Goal: Check status: Check status

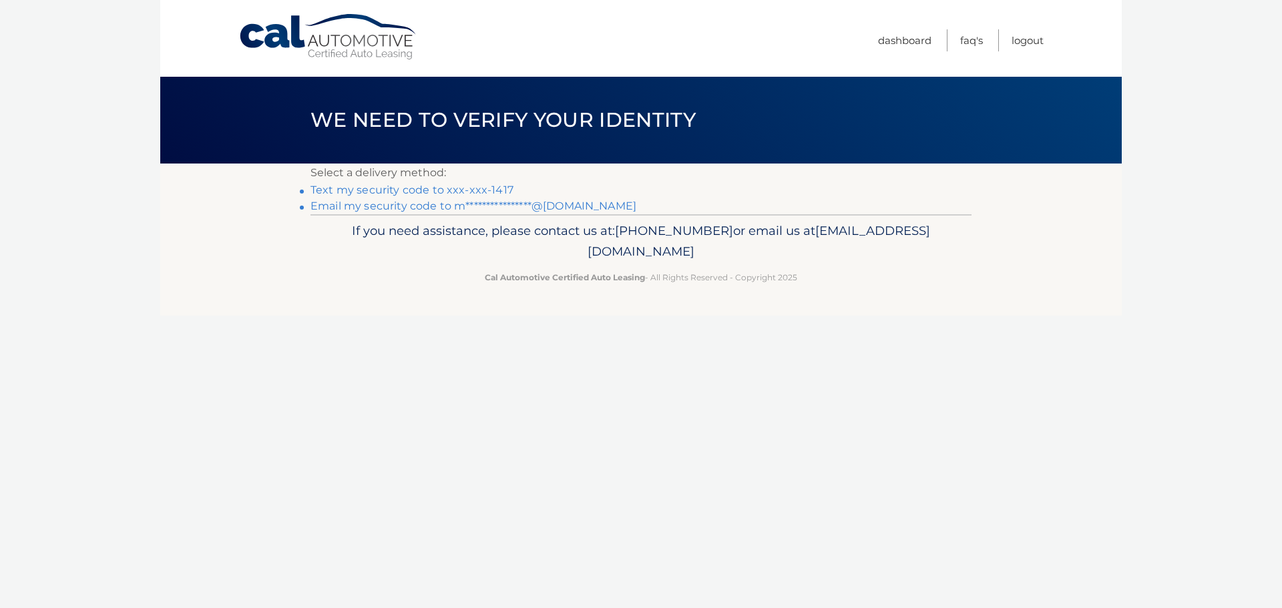
click at [403, 192] on link "Text my security code to xxx-xxx-1417" at bounding box center [411, 190] width 203 height 13
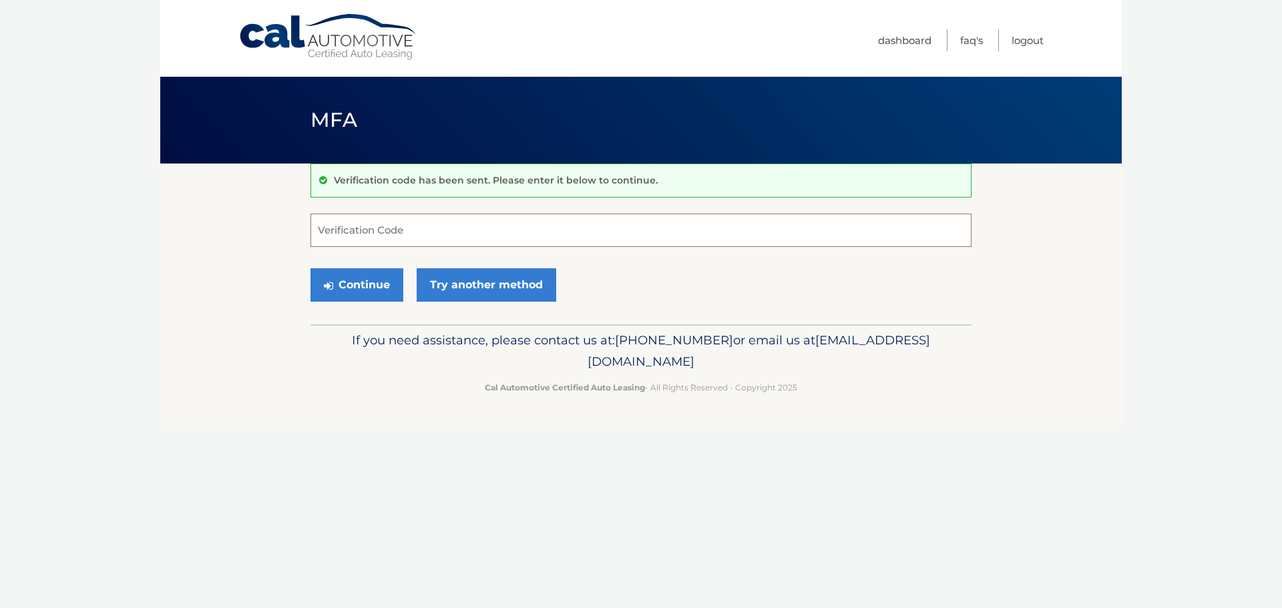
click at [604, 235] on input "Verification Code" at bounding box center [640, 230] width 661 height 33
type input "171951"
click at [373, 286] on button "Continue" at bounding box center [356, 284] width 93 height 33
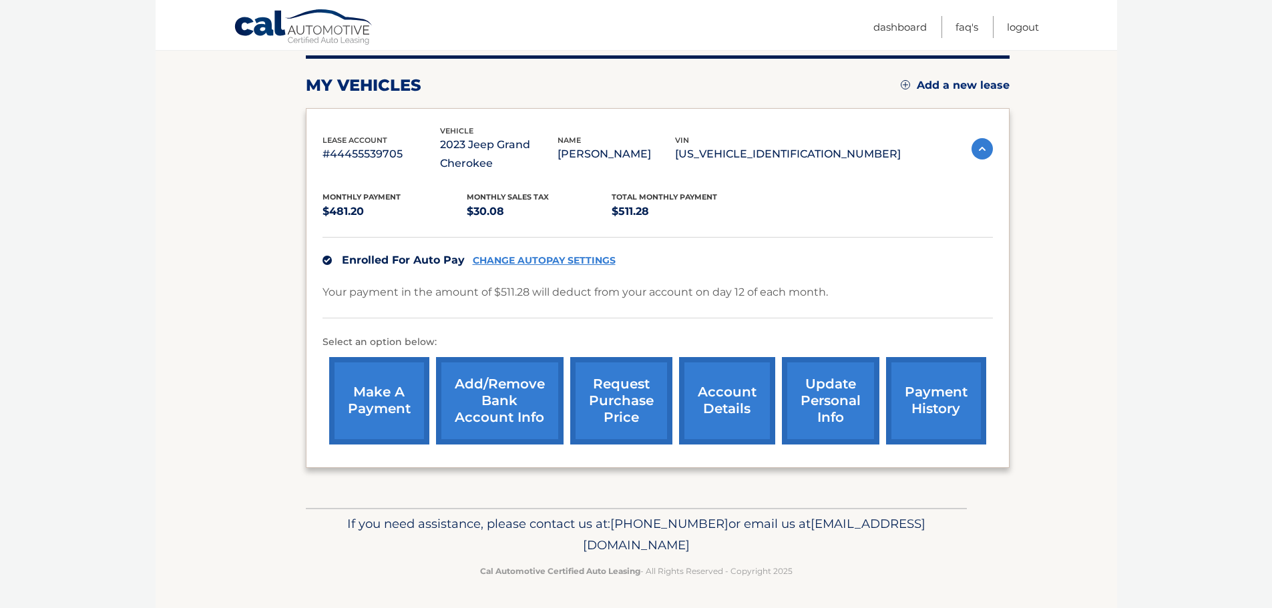
scroll to position [169, 0]
click at [935, 411] on link "payment history" at bounding box center [936, 400] width 100 height 87
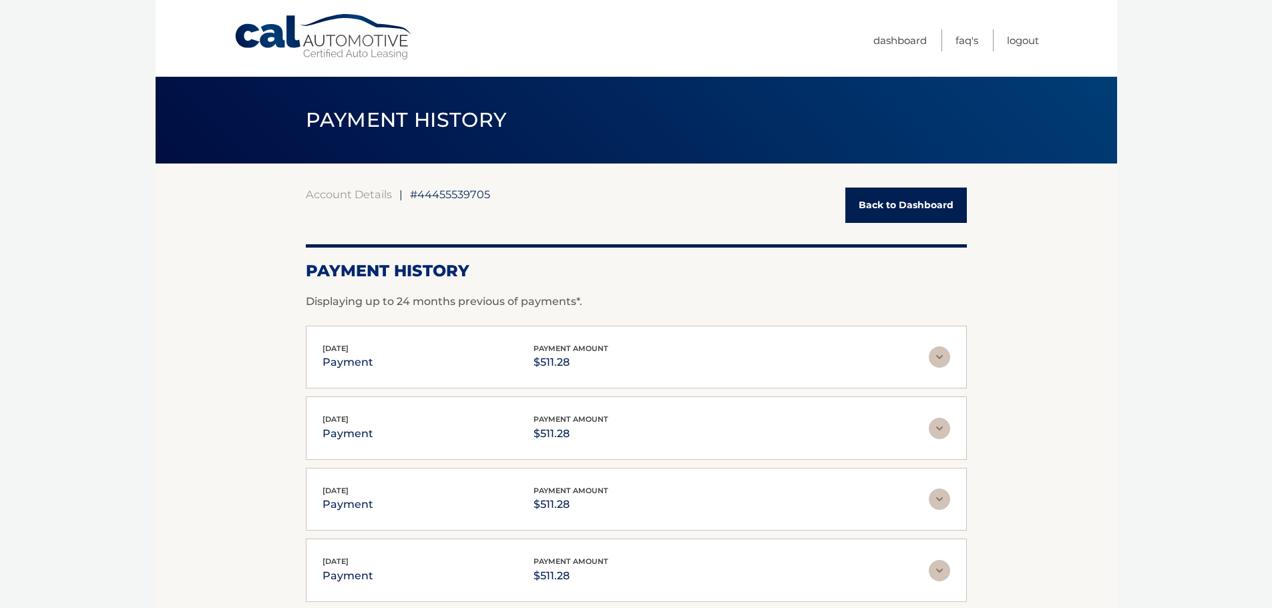
click at [950, 220] on link "Back to Dashboard" at bounding box center [906, 205] width 122 height 35
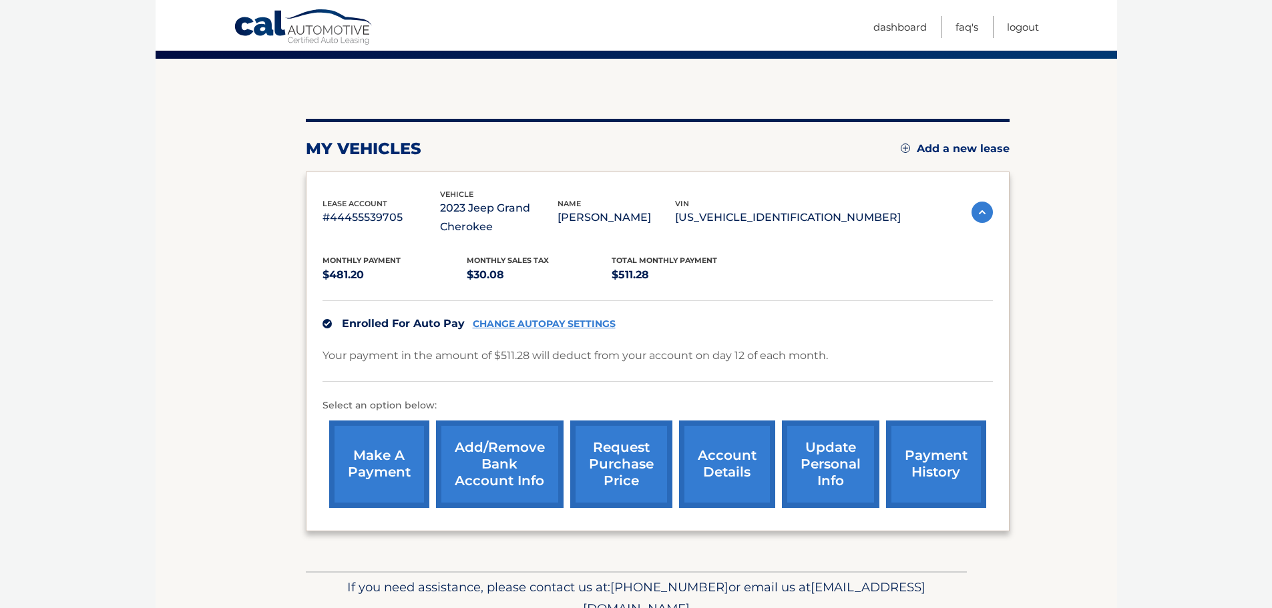
scroll to position [169, 0]
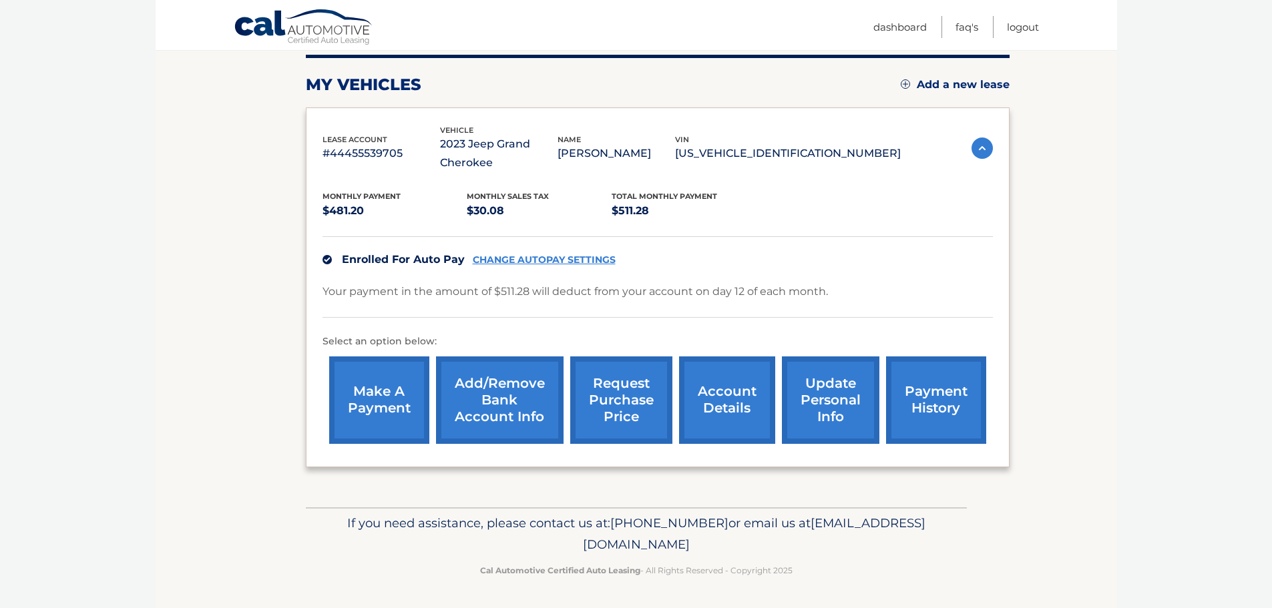
click at [728, 409] on link "account details" at bounding box center [727, 400] width 96 height 87
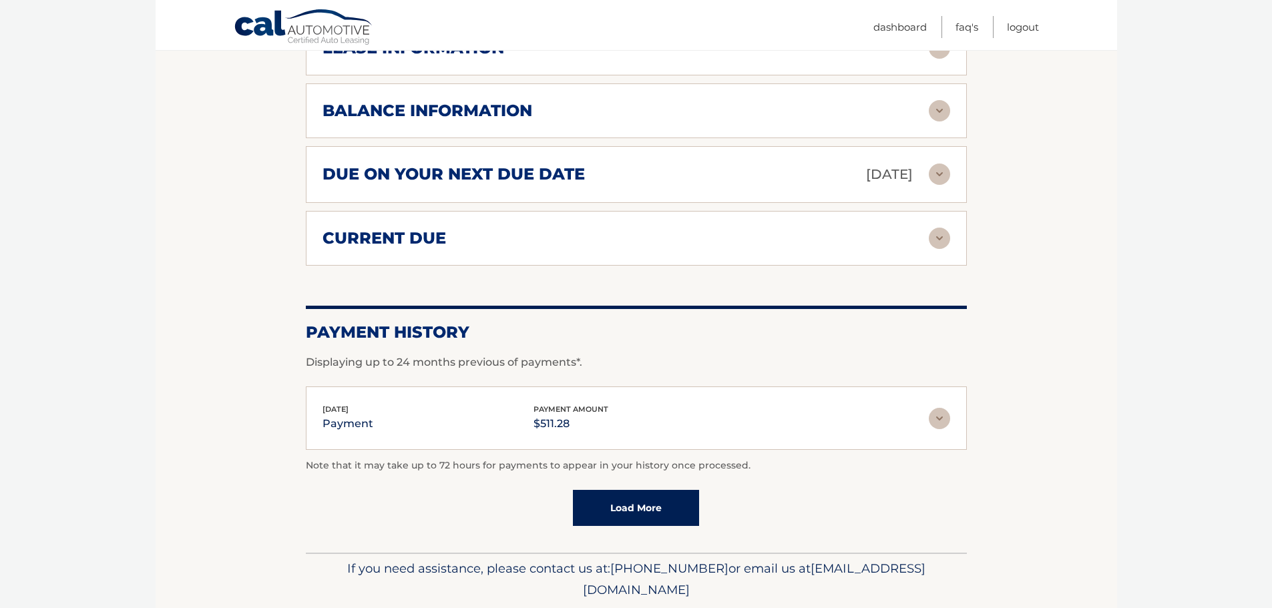
scroll to position [684, 0]
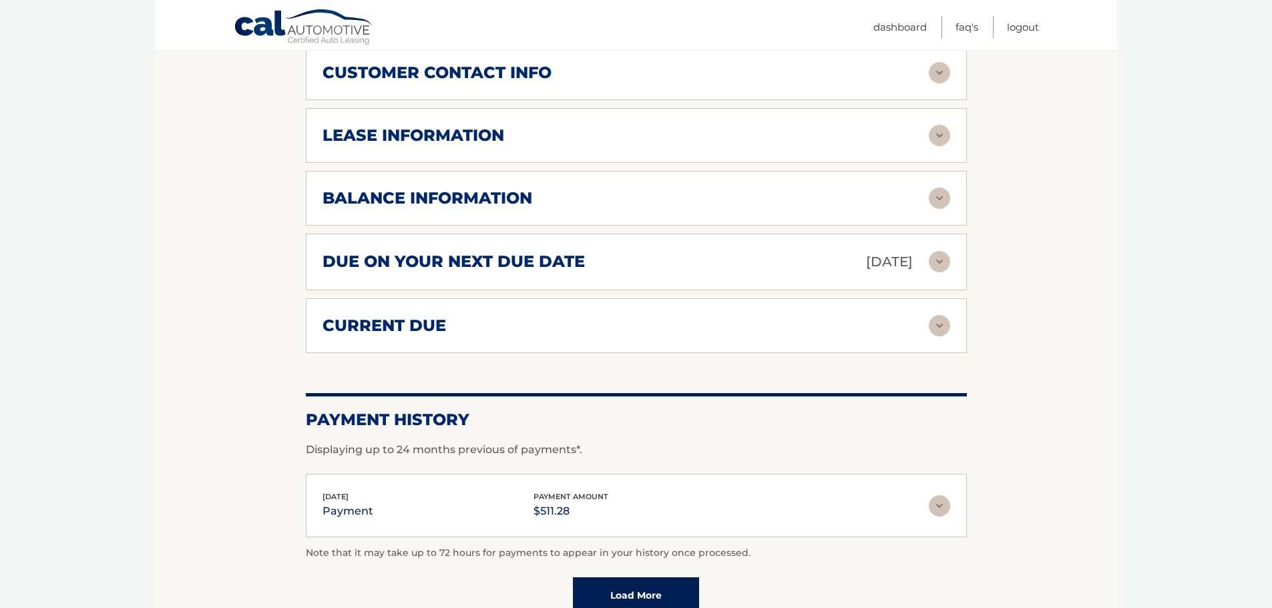
click at [656, 351] on div "current due Late Charges $0.00 Miscelleneous Charges* $2,471.27 Sales Tax $-93.…" at bounding box center [636, 325] width 661 height 55
click at [653, 336] on div "current due" at bounding box center [636, 325] width 628 height 21
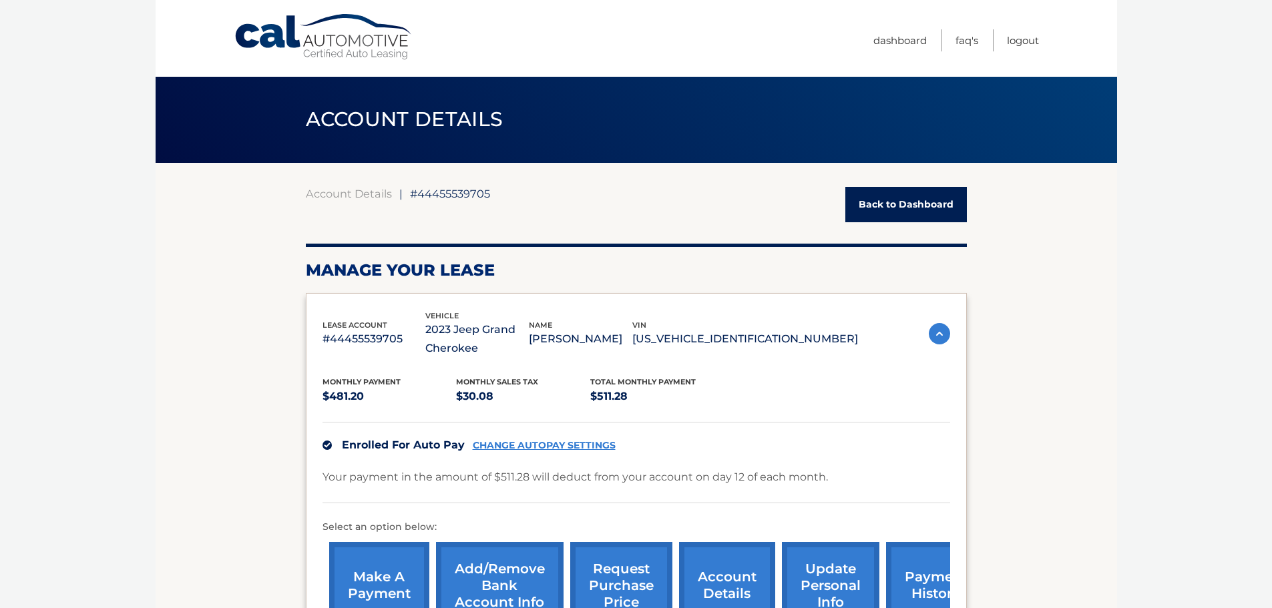
scroll to position [0, 0]
